Goal: Find contact information: Find contact information

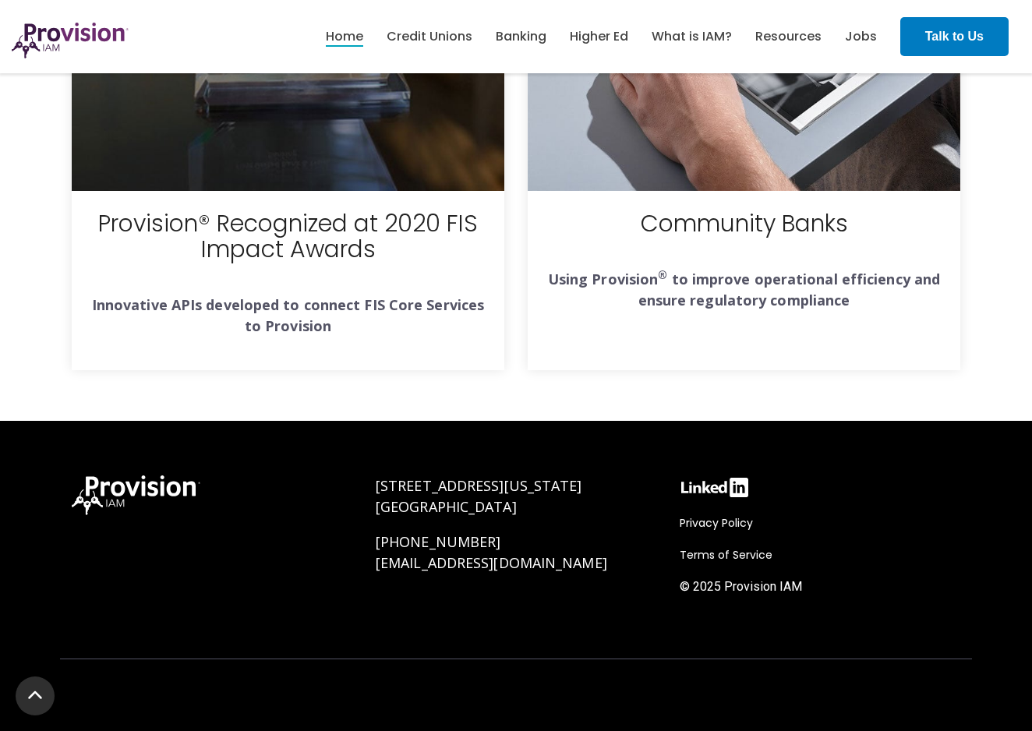
scroll to position [5731, 0]
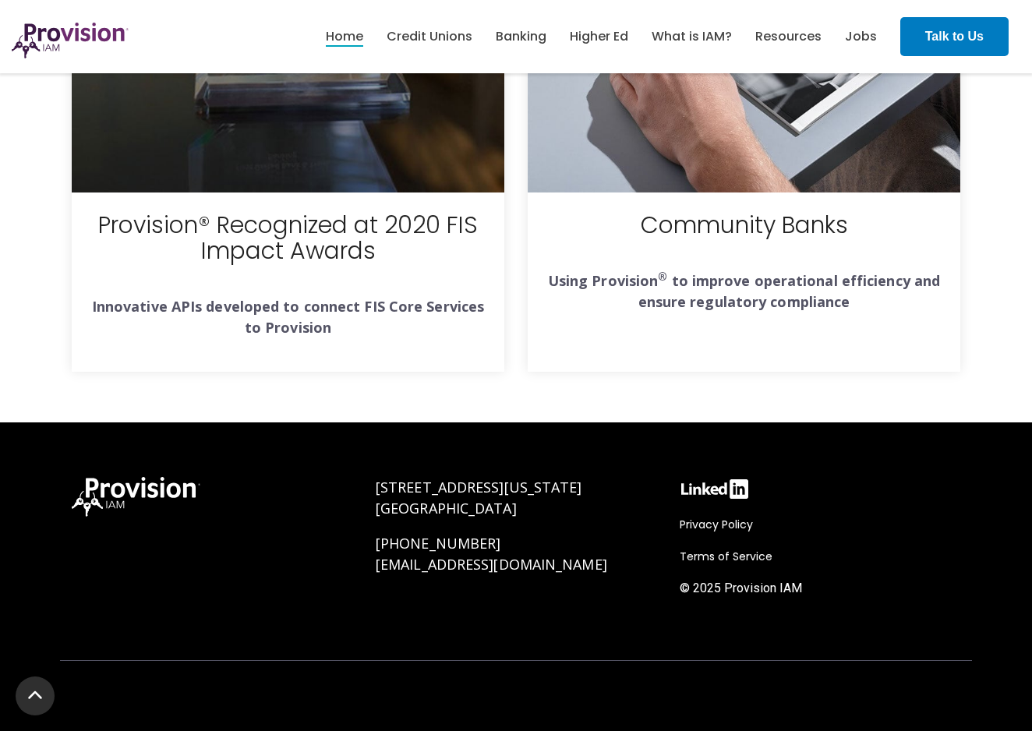
click at [719, 520] on span "Privacy Policy" at bounding box center [716, 525] width 73 height 16
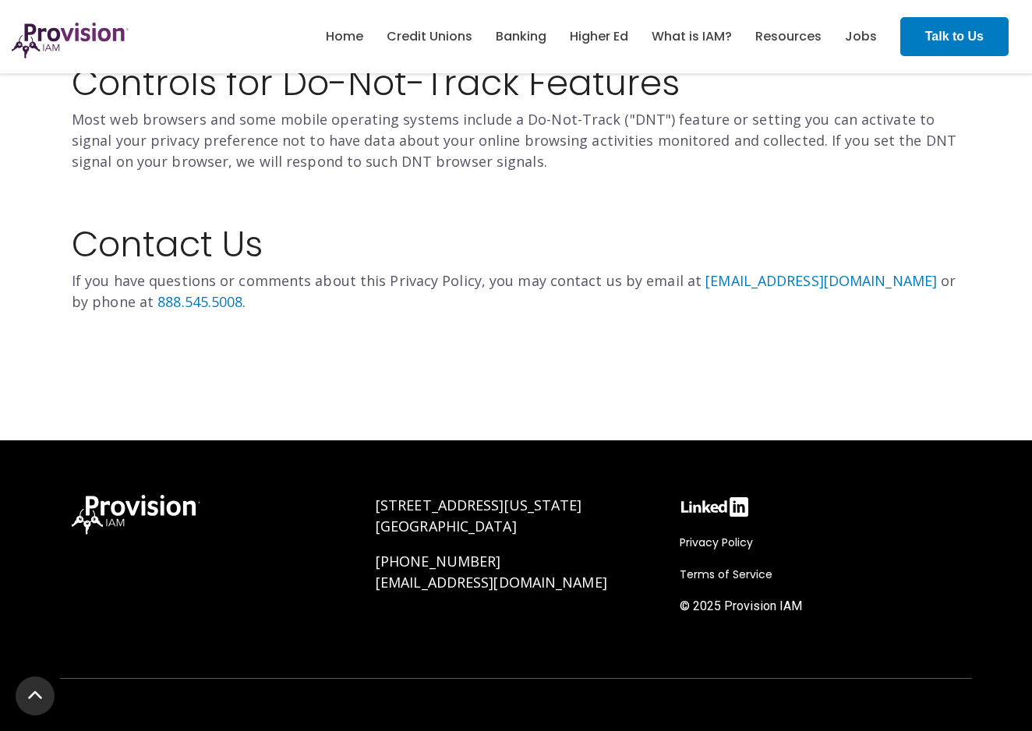
scroll to position [2258, 0]
click at [704, 568] on span "Terms of Service" at bounding box center [726, 576] width 93 height 16
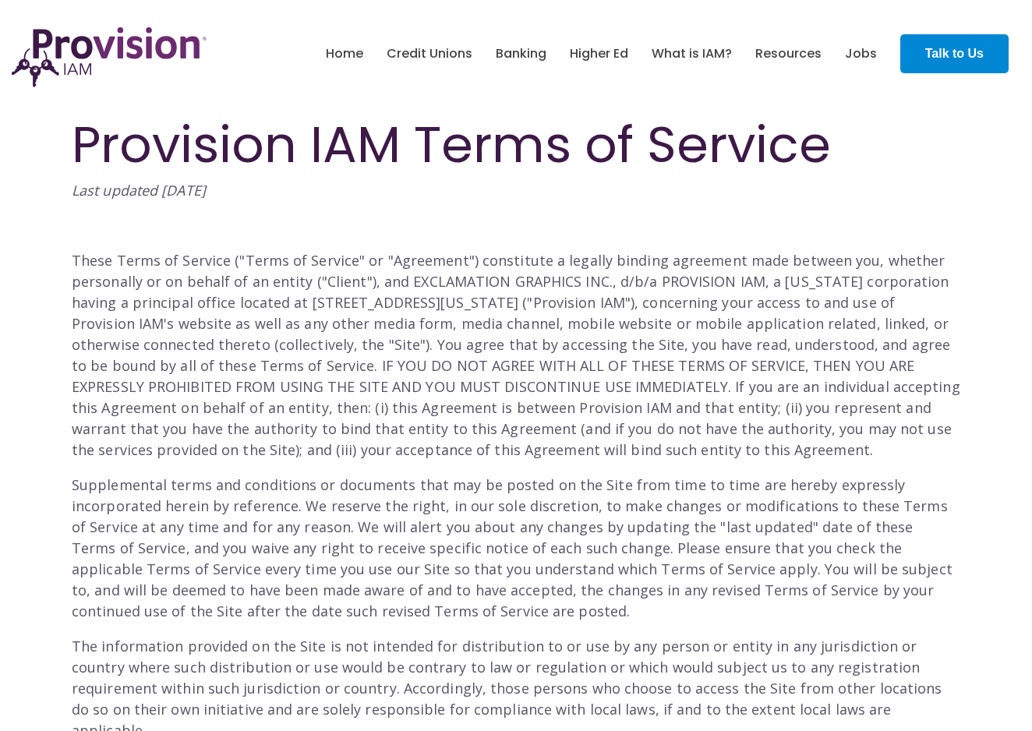
click at [1007, 57] on link "Talk to Us" at bounding box center [955, 53] width 108 height 39
